Goal: Task Accomplishment & Management: Use online tool/utility

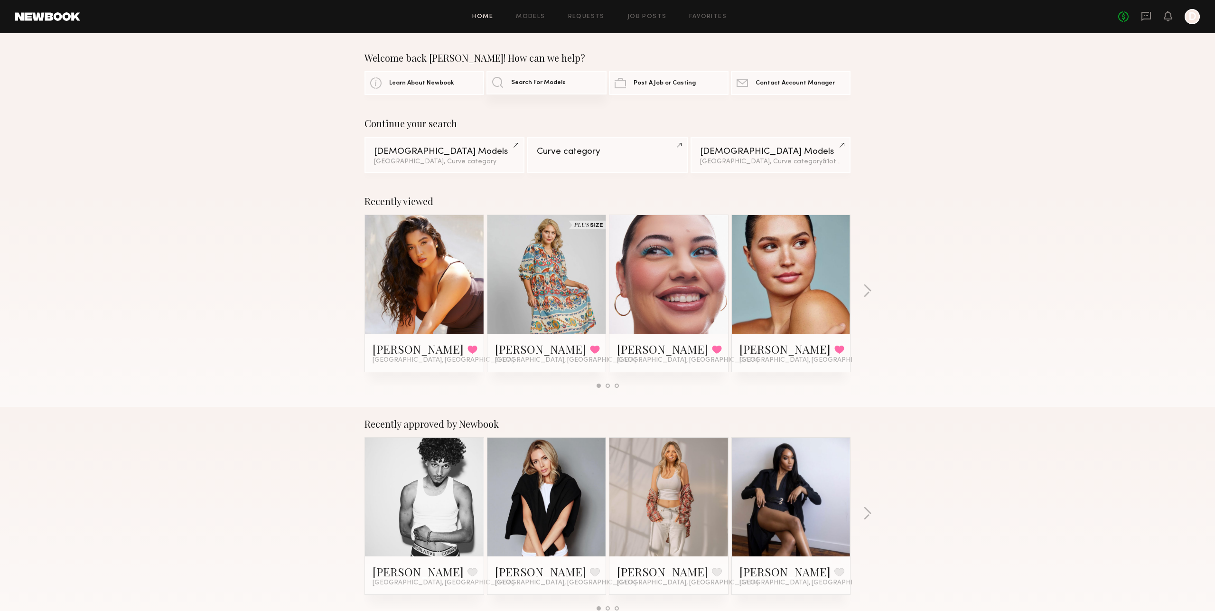
click at [528, 88] on link "Search For Models" at bounding box center [546, 83] width 120 height 24
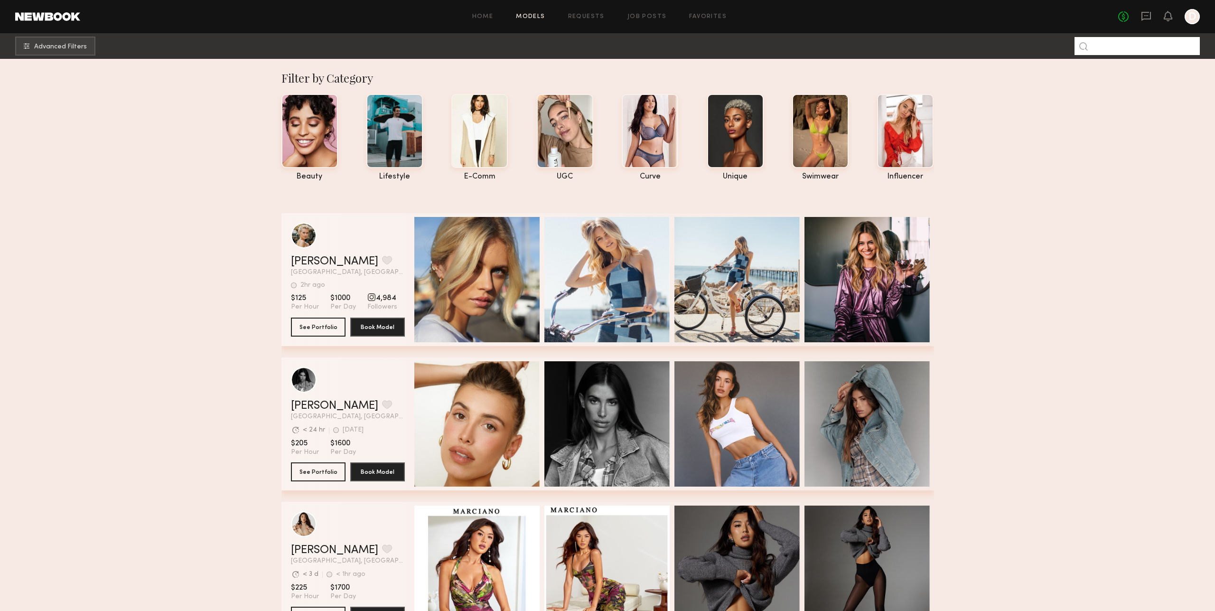
click at [1125, 50] on input at bounding box center [1136, 46] width 125 height 18
type input "*******"
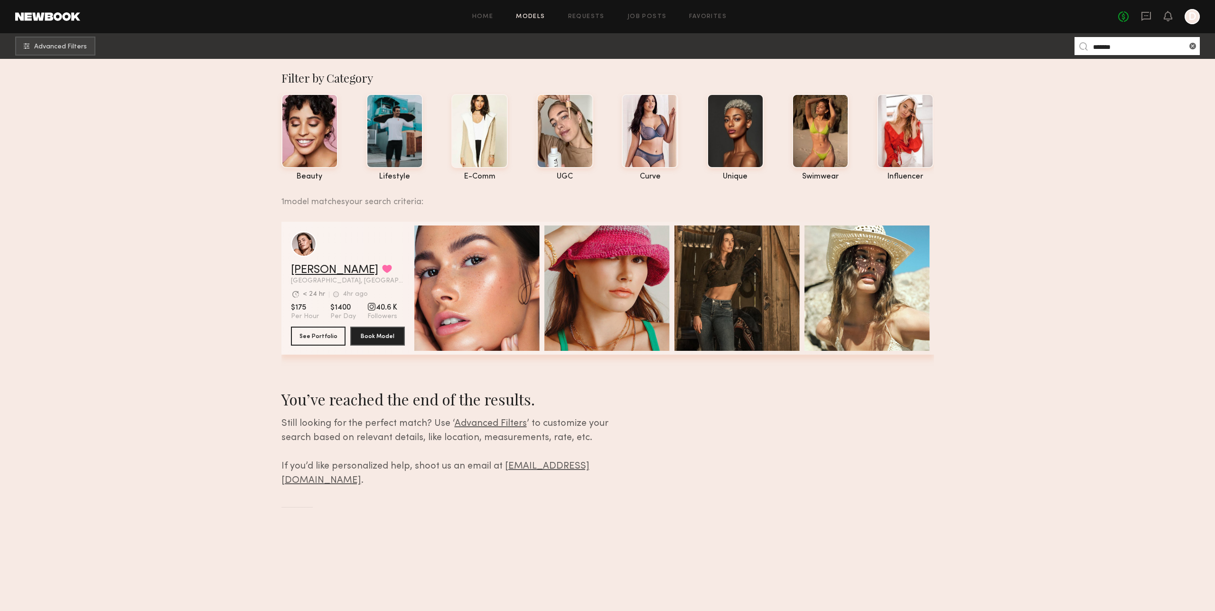
click at [335, 269] on link "[PERSON_NAME]" at bounding box center [334, 269] width 87 height 11
